Goal: Information Seeking & Learning: Compare options

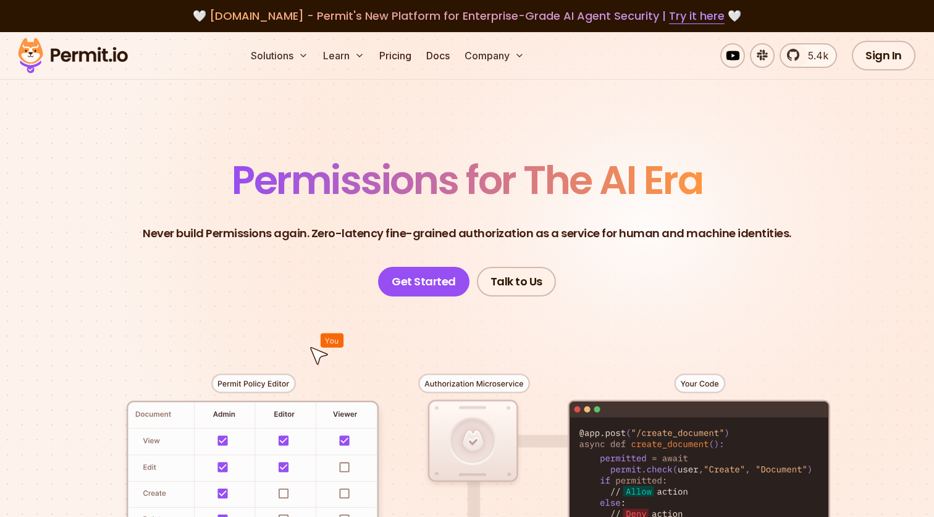
click at [523, 196] on span "Permissions for The AI Era" at bounding box center [467, 180] width 471 height 55
click at [557, 233] on p "Never build Permissions again. Zero-latency fine-grained authorization as a ser…" at bounding box center [467, 233] width 649 height 17
click at [398, 54] on link "Pricing" at bounding box center [395, 55] width 42 height 25
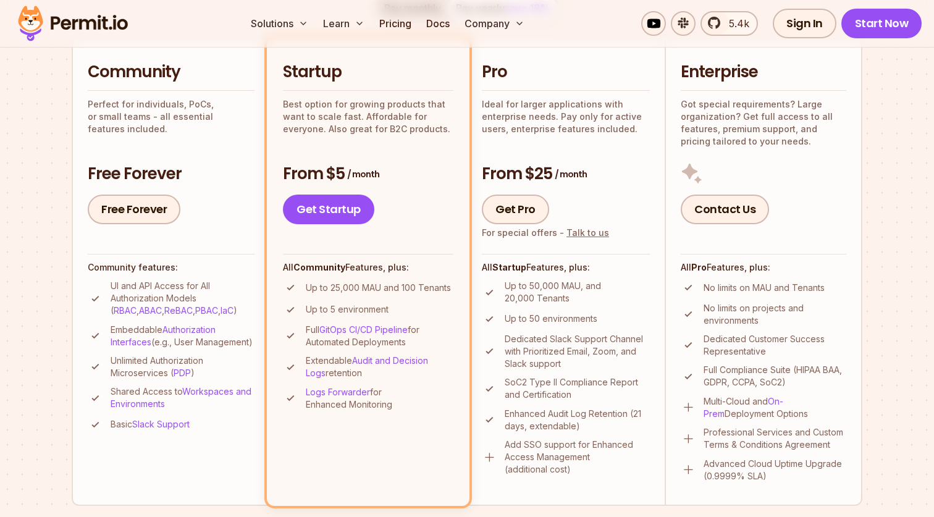
scroll to position [287, 0]
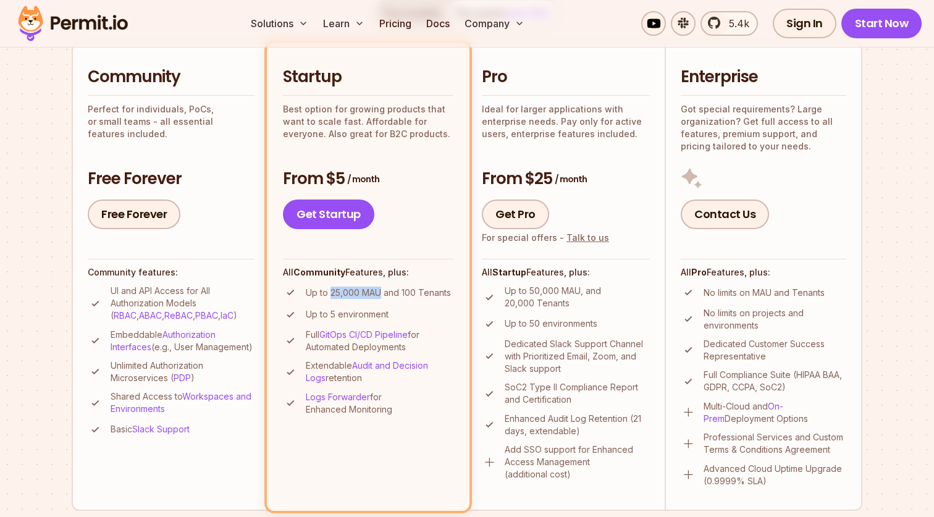
drag, startPoint x: 331, startPoint y: 293, endPoint x: 380, endPoint y: 294, distance: 49.4
click at [380, 294] on p "Up to 25,000 MAU and 100 Tenants" at bounding box center [378, 293] width 145 height 12
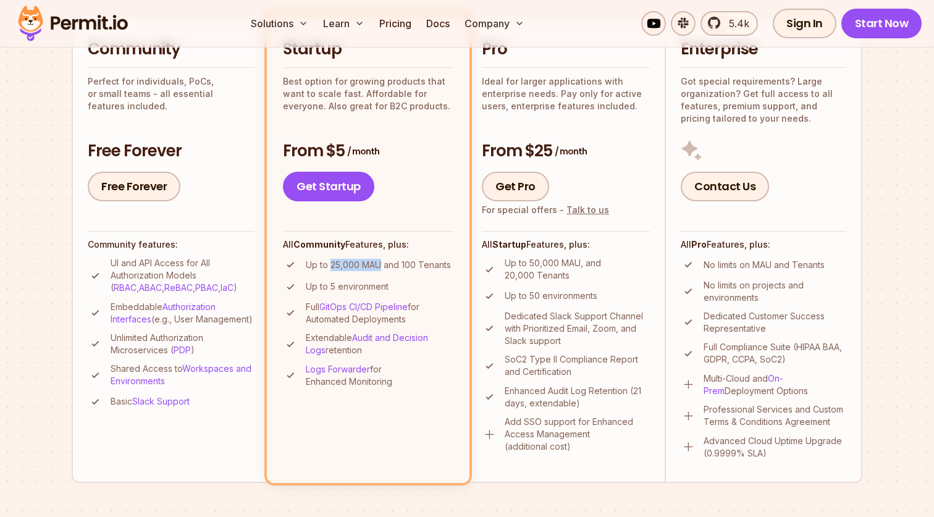
scroll to position [320, 0]
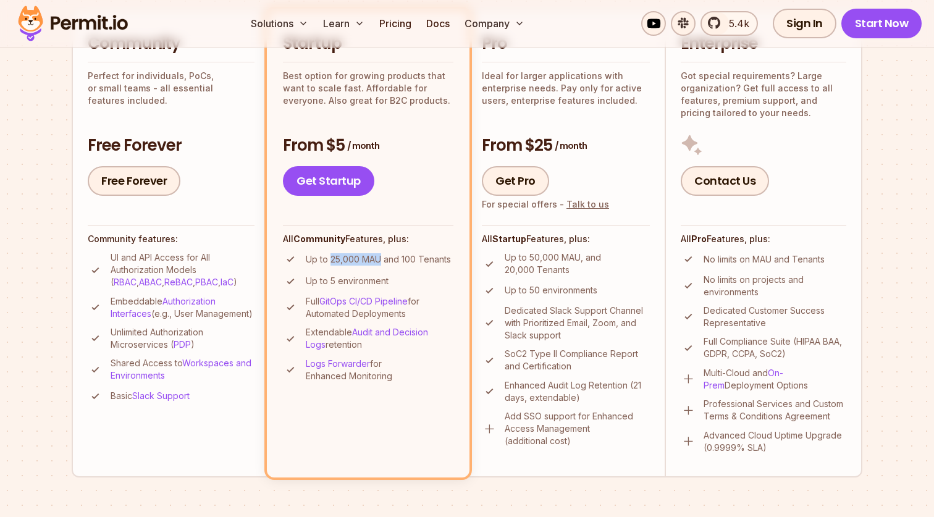
click at [333, 263] on p "Up to 25,000 MAU and 100 Tenants" at bounding box center [378, 259] width 145 height 12
drag, startPoint x: 332, startPoint y: 260, endPoint x: 380, endPoint y: 260, distance: 48.8
click at [380, 260] on p "Up to 25,000 MAU and 100 Tenants" at bounding box center [378, 259] width 145 height 12
click at [407, 263] on p "Up to 25,000 MAU and 100 Tenants" at bounding box center [378, 259] width 145 height 12
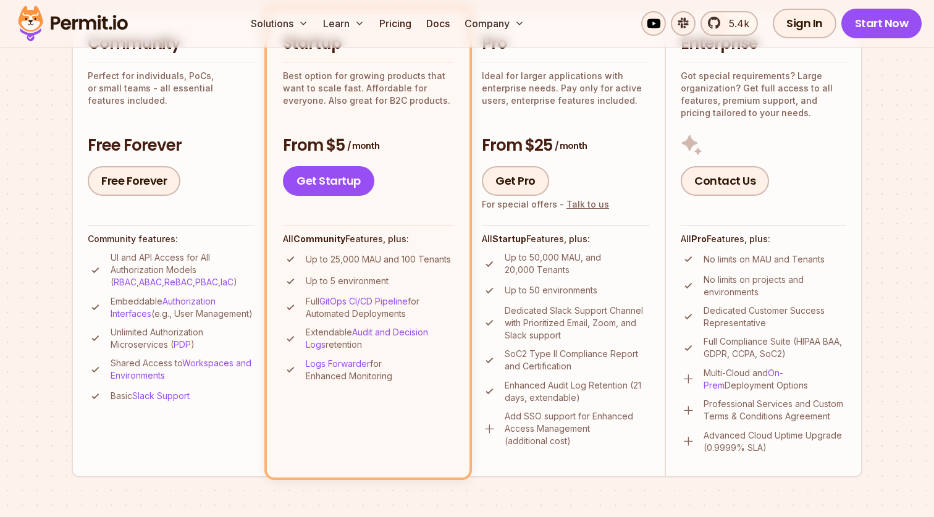
click at [407, 263] on p "Up to 25,000 MAU and 100 Tenants" at bounding box center [378, 259] width 145 height 12
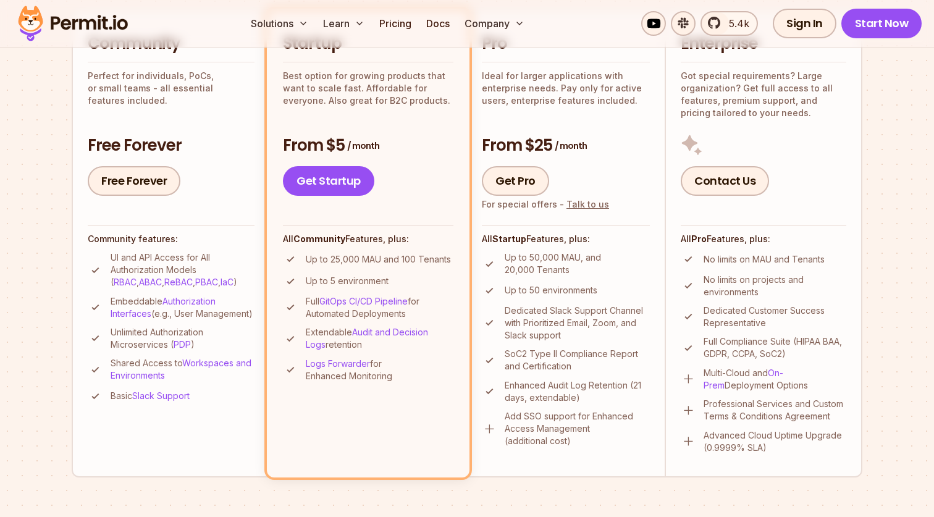
click at [373, 280] on p "Up to 5 environment" at bounding box center [347, 281] width 83 height 12
click at [398, 280] on li "Up to 5 environment" at bounding box center [368, 281] width 170 height 15
click at [369, 283] on p "Up to 5 environment" at bounding box center [347, 281] width 83 height 12
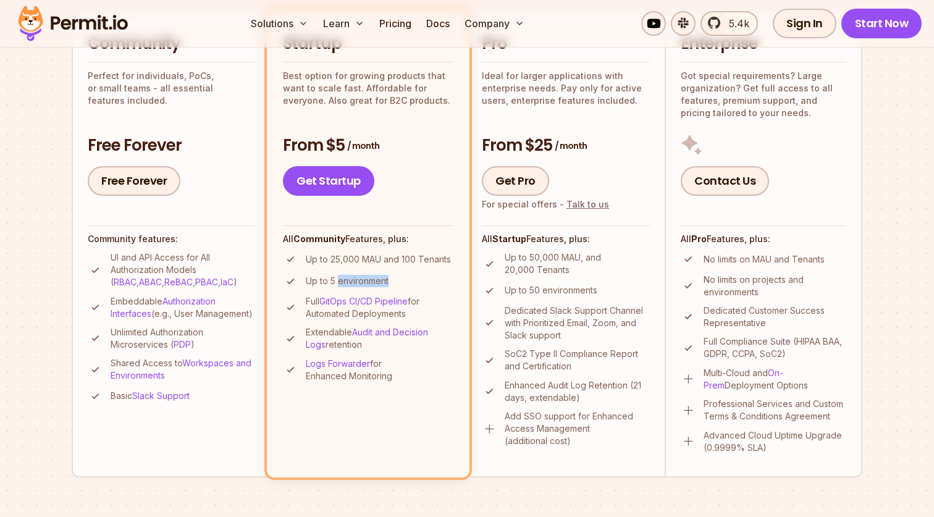
click at [369, 283] on p "Up to 5 environment" at bounding box center [347, 281] width 83 height 12
click at [398, 279] on li "Up to 5 environment" at bounding box center [368, 281] width 170 height 15
drag, startPoint x: 332, startPoint y: 259, endPoint x: 380, endPoint y: 259, distance: 48.2
click at [380, 259] on p "Up to 25,000 MAU and 100 Tenants" at bounding box center [378, 259] width 145 height 12
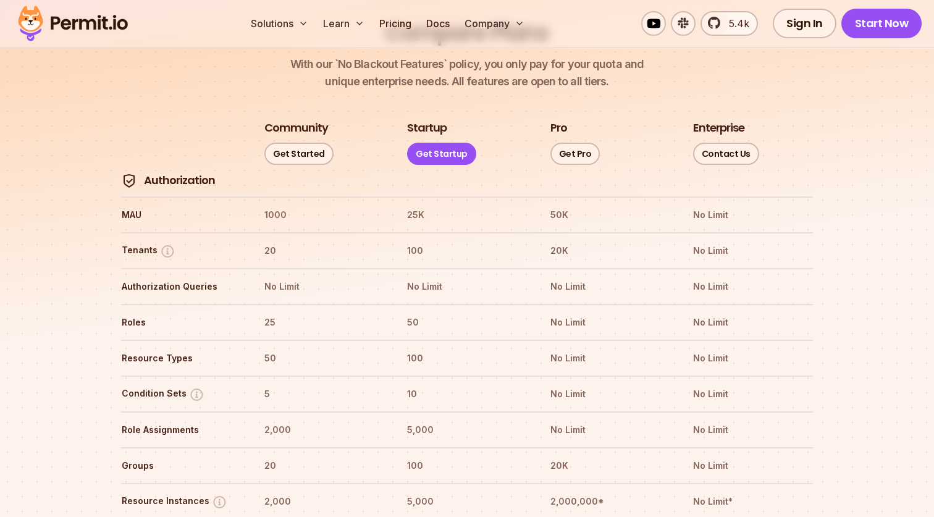
scroll to position [1422, 0]
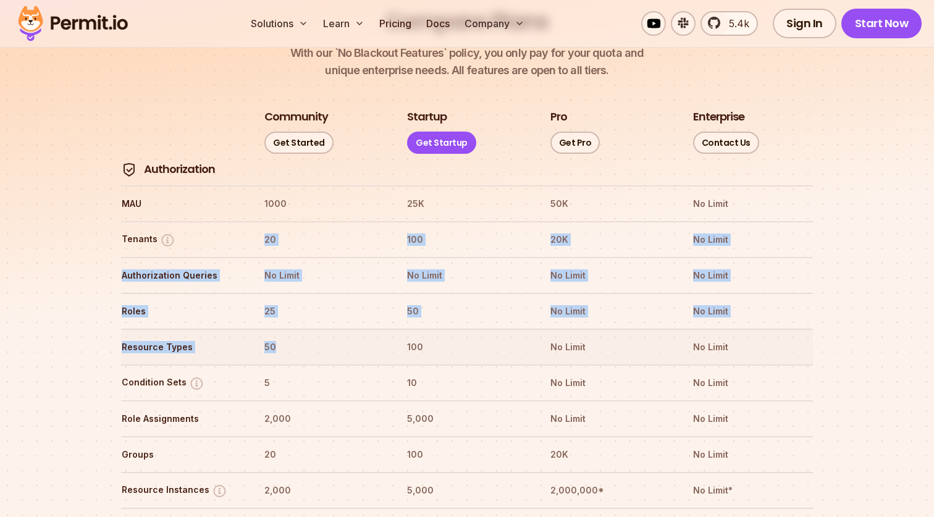
drag, startPoint x: 119, startPoint y: 309, endPoint x: 292, endPoint y: 310, distance: 172.9
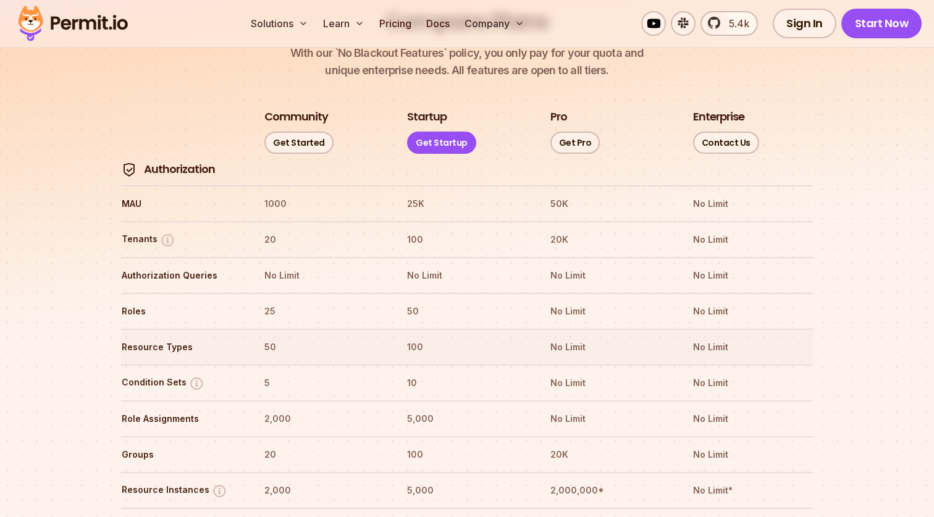
click at [398, 329] on tr "Resource Types 50 100 No Limit No Limit" at bounding box center [467, 347] width 692 height 36
click at [425, 337] on th "100" at bounding box center [466, 347] width 120 height 20
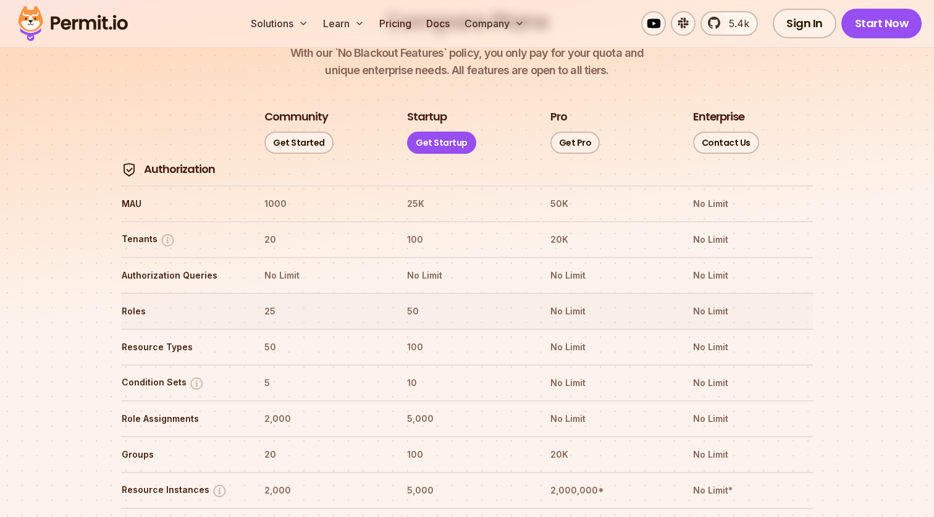
click at [431, 293] on tr "Roles 25 50 No Limit No Limit" at bounding box center [467, 311] width 692 height 36
click at [429, 337] on th "100" at bounding box center [466, 347] width 120 height 20
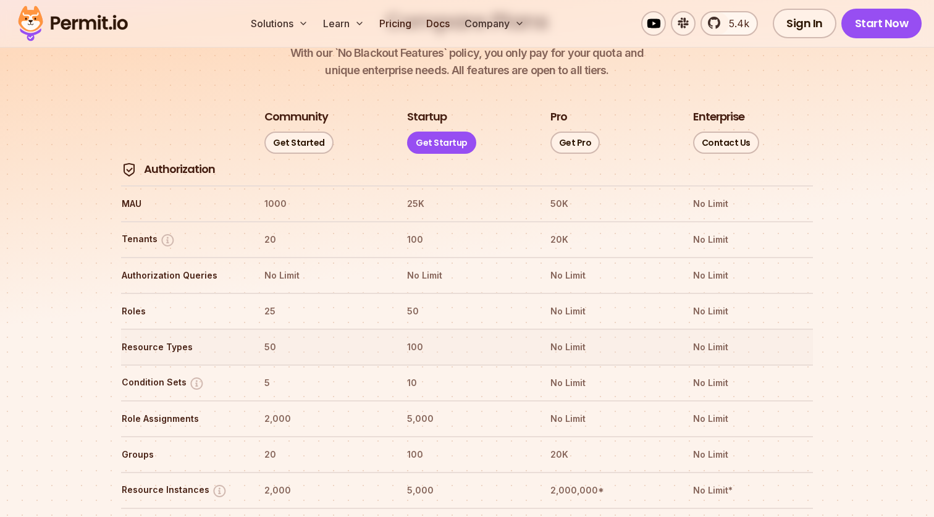
click at [429, 337] on th "100" at bounding box center [466, 347] width 120 height 20
click at [428, 409] on th "5,000" at bounding box center [466, 419] width 120 height 20
click at [463, 409] on th "5,000" at bounding box center [466, 419] width 120 height 20
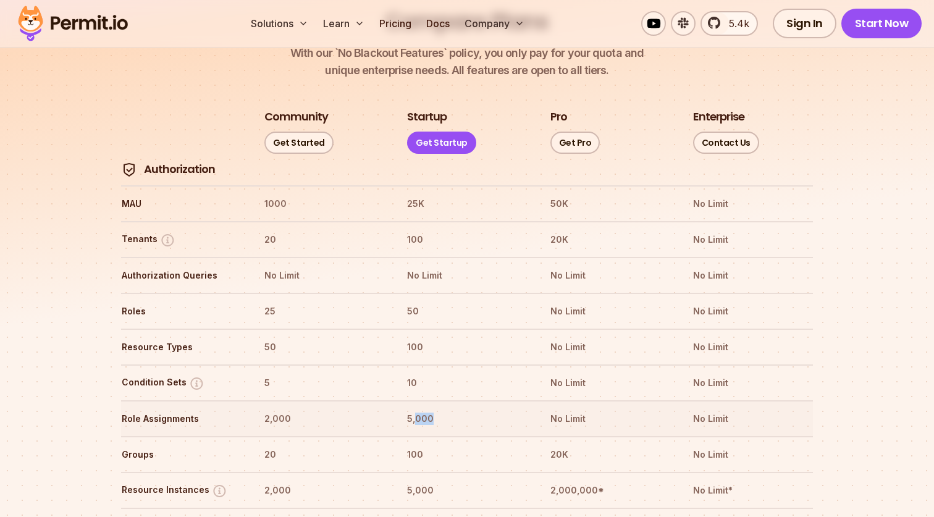
click at [463, 409] on th "5,000" at bounding box center [466, 419] width 120 height 20
click at [424, 481] on th "5,000" at bounding box center [466, 491] width 120 height 20
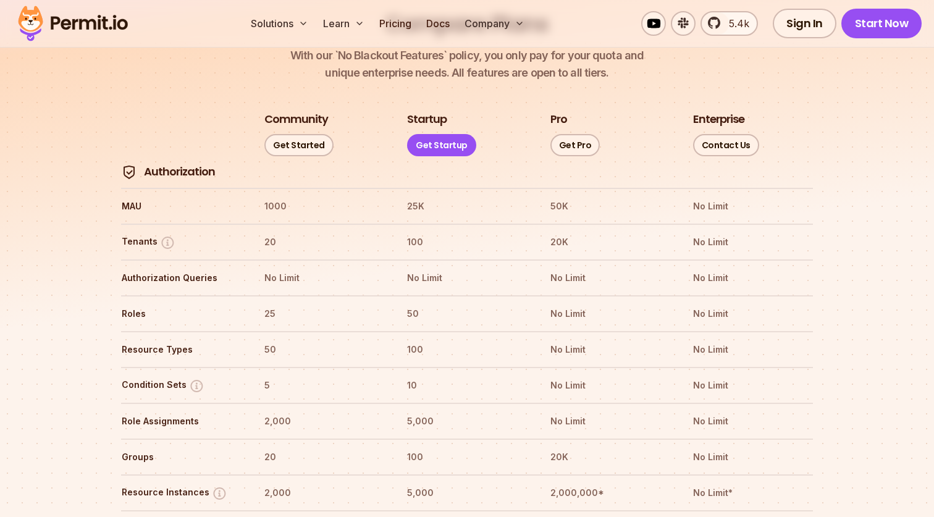
scroll to position [1421, 0]
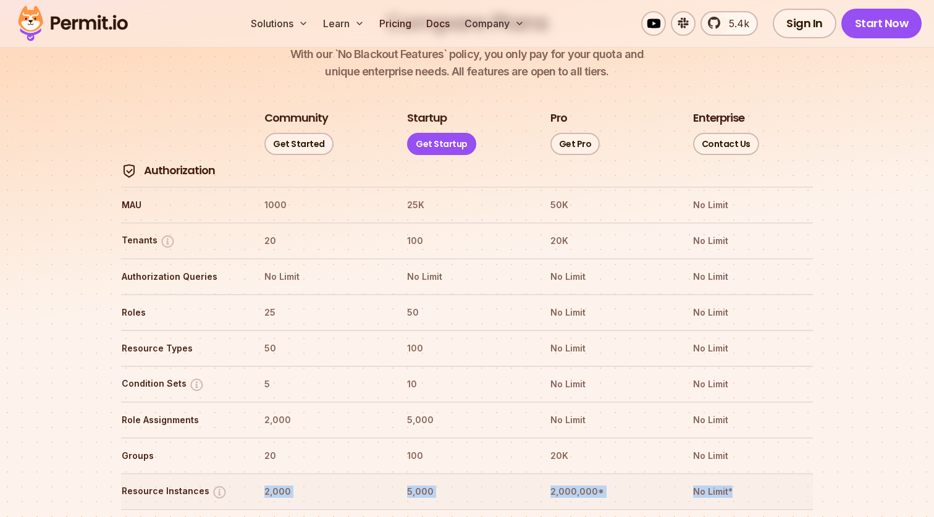
drag, startPoint x: 116, startPoint y: 166, endPoint x: 740, endPoint y: 454, distance: 687.3
click at [419, 482] on th "5,000" at bounding box center [466, 492] width 120 height 20
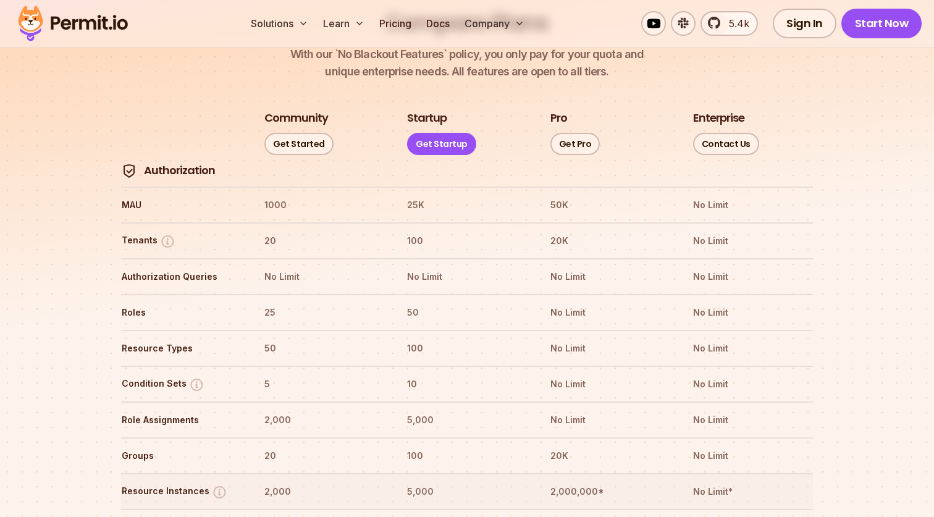
click at [419, 482] on th "5,000" at bounding box center [466, 492] width 120 height 20
click at [263, 437] on tr "Groups 20 100 20K No Limit" at bounding box center [467, 455] width 692 height 36
click at [388, 437] on tr "Groups 20 100 20K No Limit" at bounding box center [467, 455] width 692 height 36
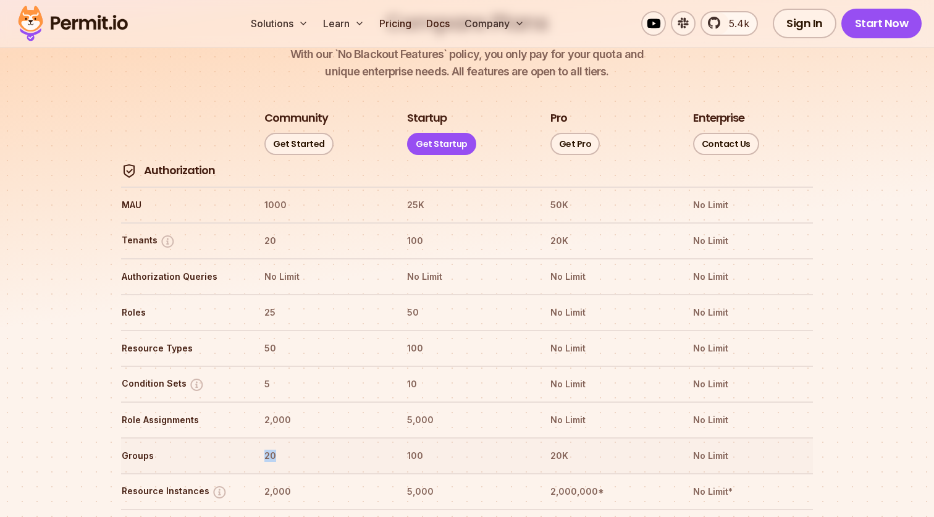
click at [388, 437] on tr "Groups 20 100 20K No Limit" at bounding box center [467, 455] width 692 height 36
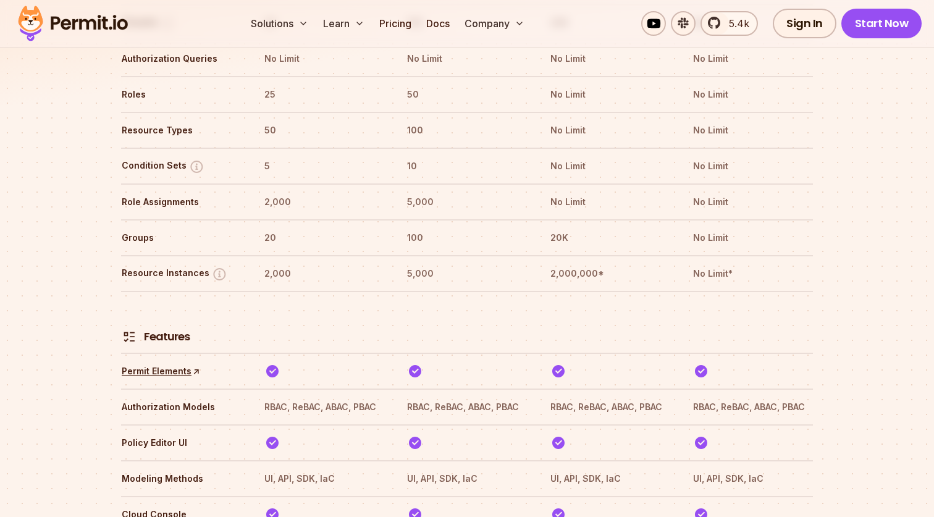
scroll to position [1634, 0]
